Goal: Information Seeking & Learning: Learn about a topic

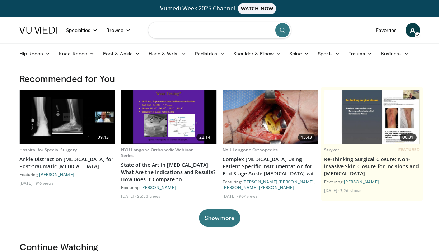
click at [186, 33] on input "Search topics, interventions" at bounding box center [220, 30] width 144 height 17
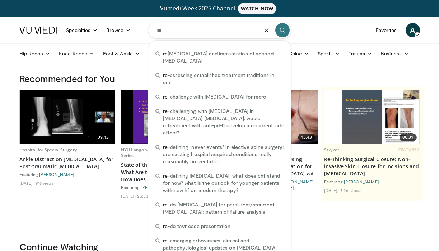
type input "*"
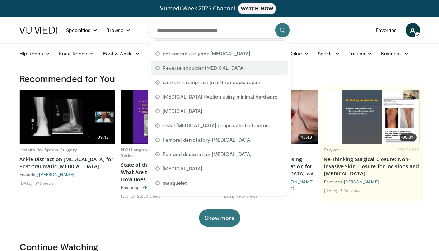
click at [184, 66] on span "Reverse shoulder [MEDICAL_DATA]" at bounding box center [204, 67] width 82 height 7
type input "**********"
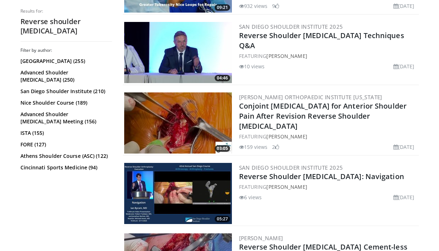
scroll to position [568, 0]
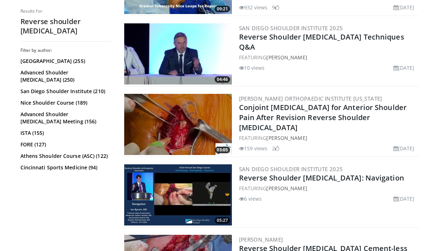
click at [325, 64] on div "San Diego Shoulder Institute 2025 Reverse Shoulder [MEDICAL_DATA] Techniques Q&…" at bounding box center [328, 53] width 179 height 61
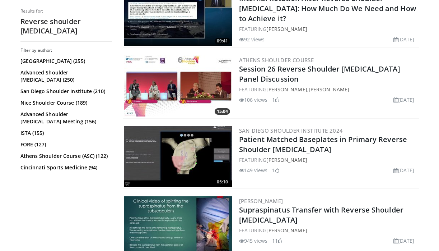
scroll to position [1186, 0]
